Goal: Task Accomplishment & Management: Manage account settings

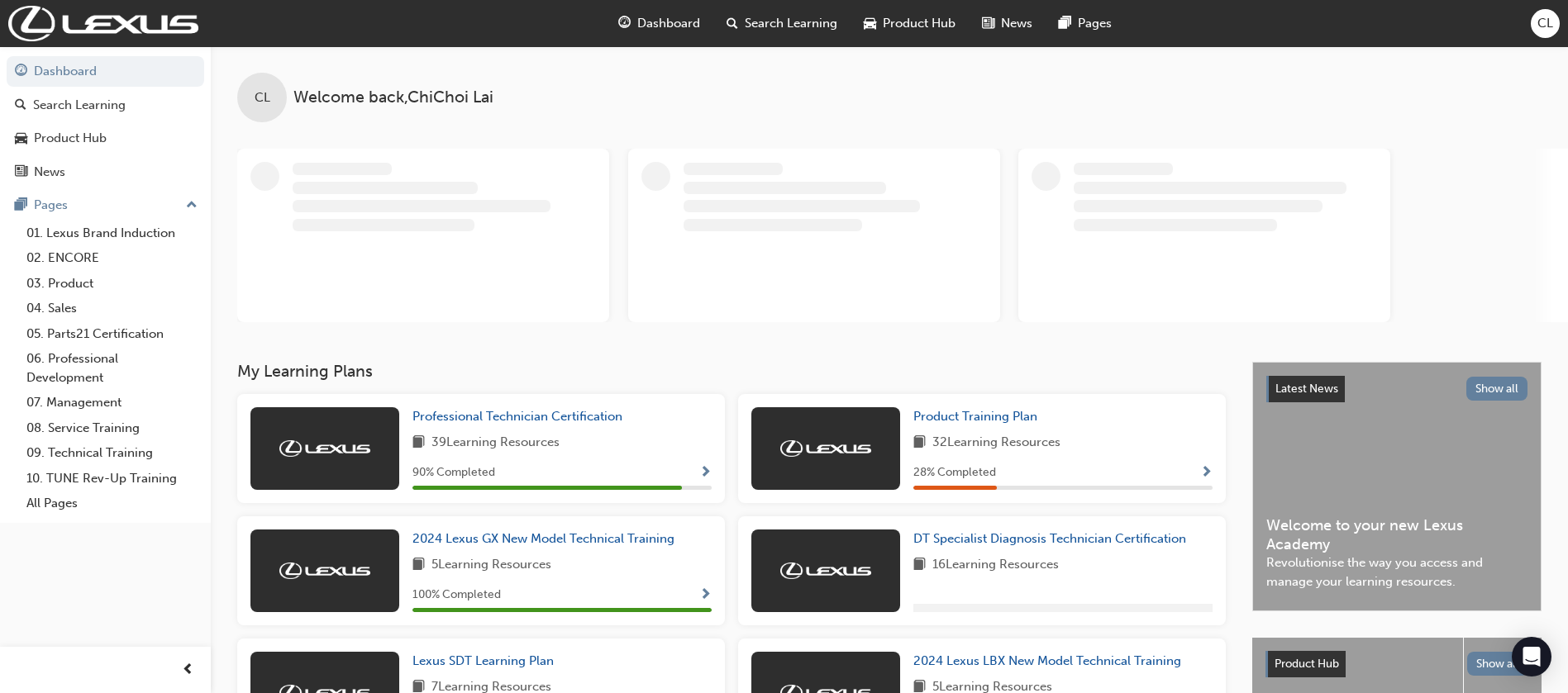
click at [1534, 25] on div "CL" at bounding box center [1545, 24] width 29 height 29
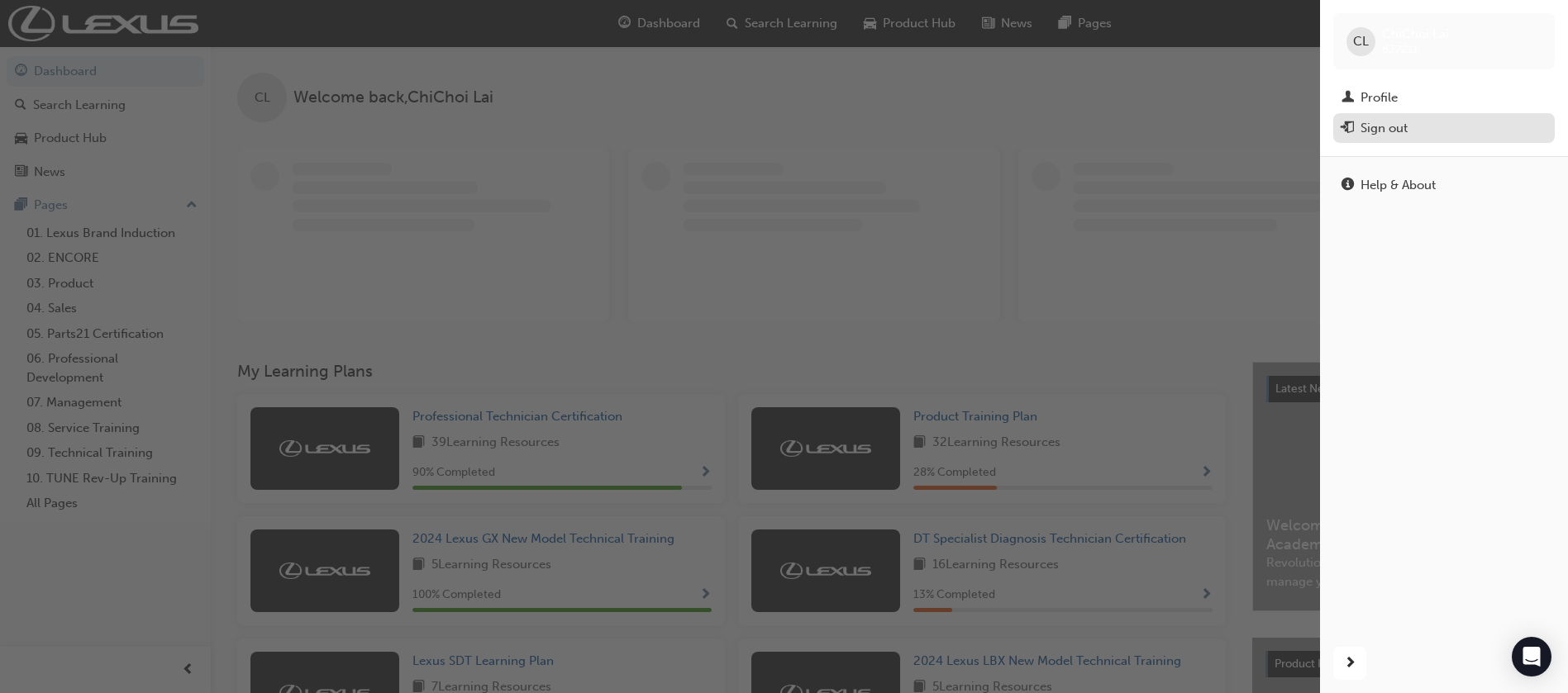
click at [1360, 124] on div "Sign out" at bounding box center [1384, 128] width 47 height 19
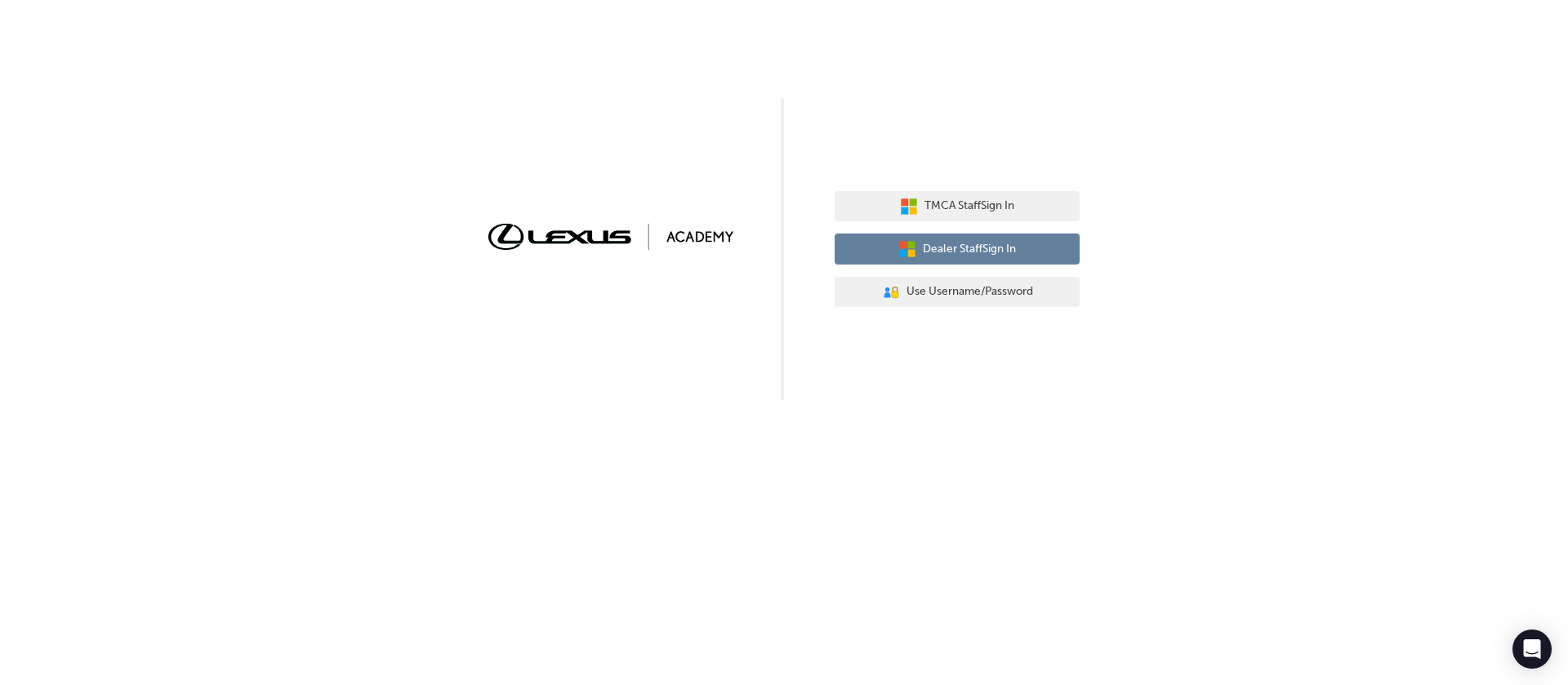
click at [959, 246] on span "Dealer Staff Sign In" at bounding box center [969, 250] width 93 height 18
